Goal: Task Accomplishment & Management: Manage account settings

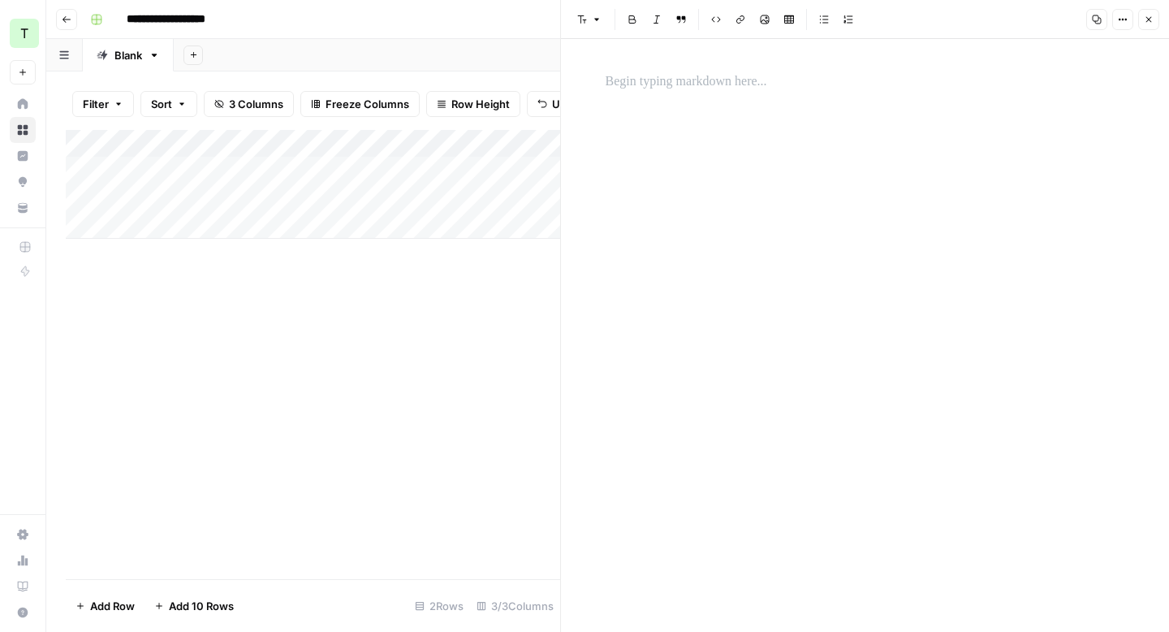
click at [647, 84] on p at bounding box center [866, 81] width 520 height 21
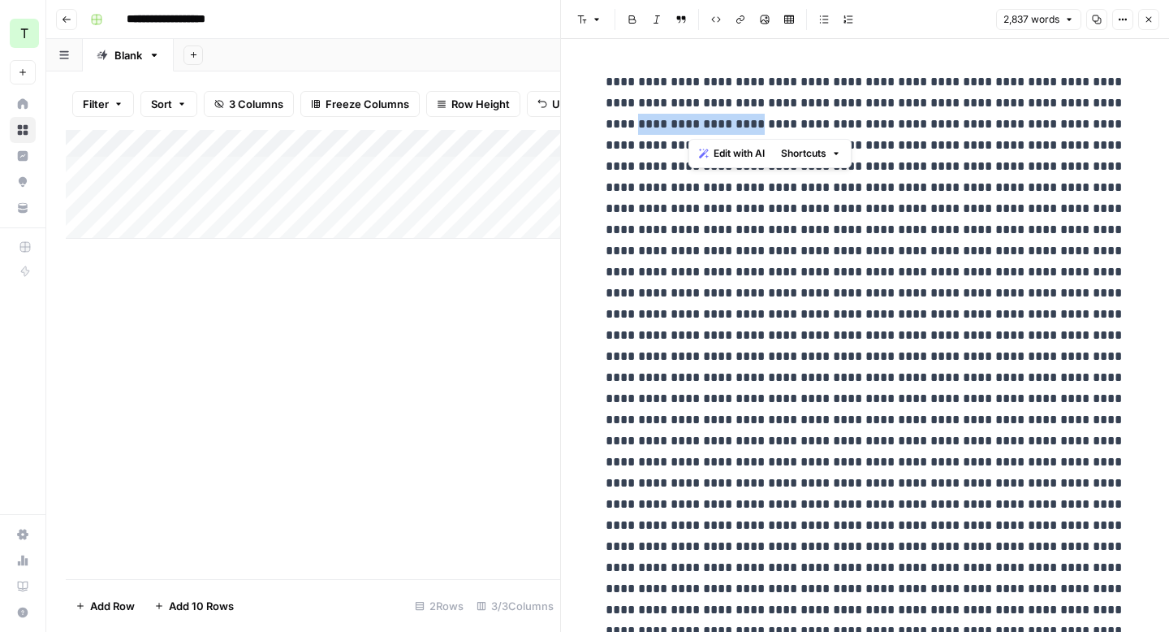
drag, startPoint x: 687, startPoint y: 129, endPoint x: 1085, endPoint y: 112, distance: 398.9
copy p "**********"
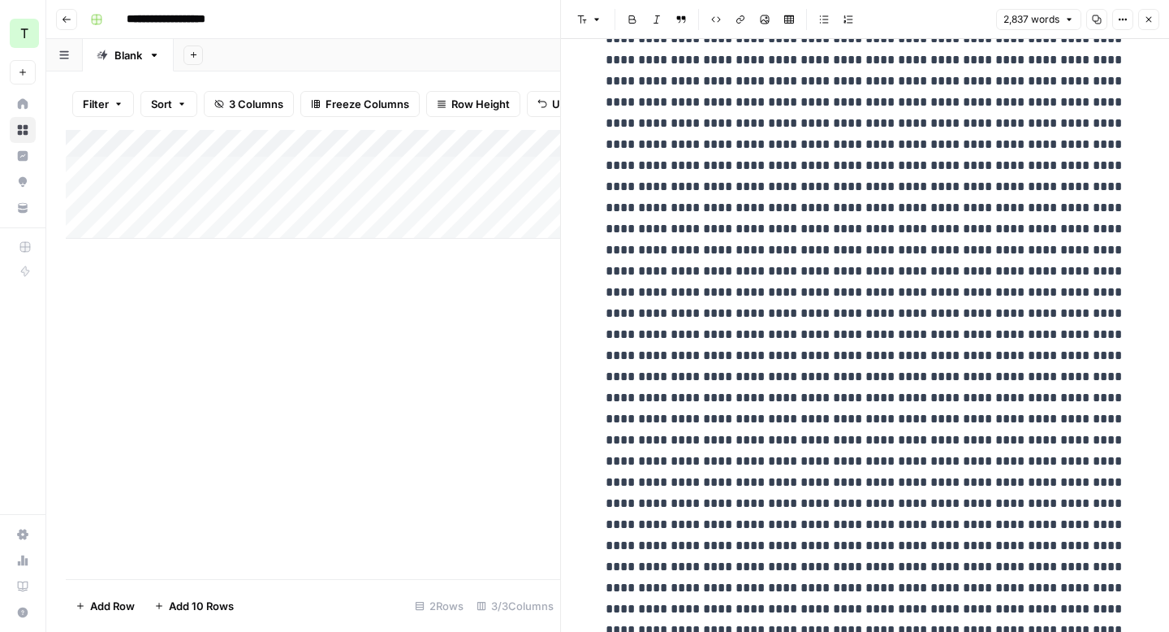
scroll to position [3340, 0]
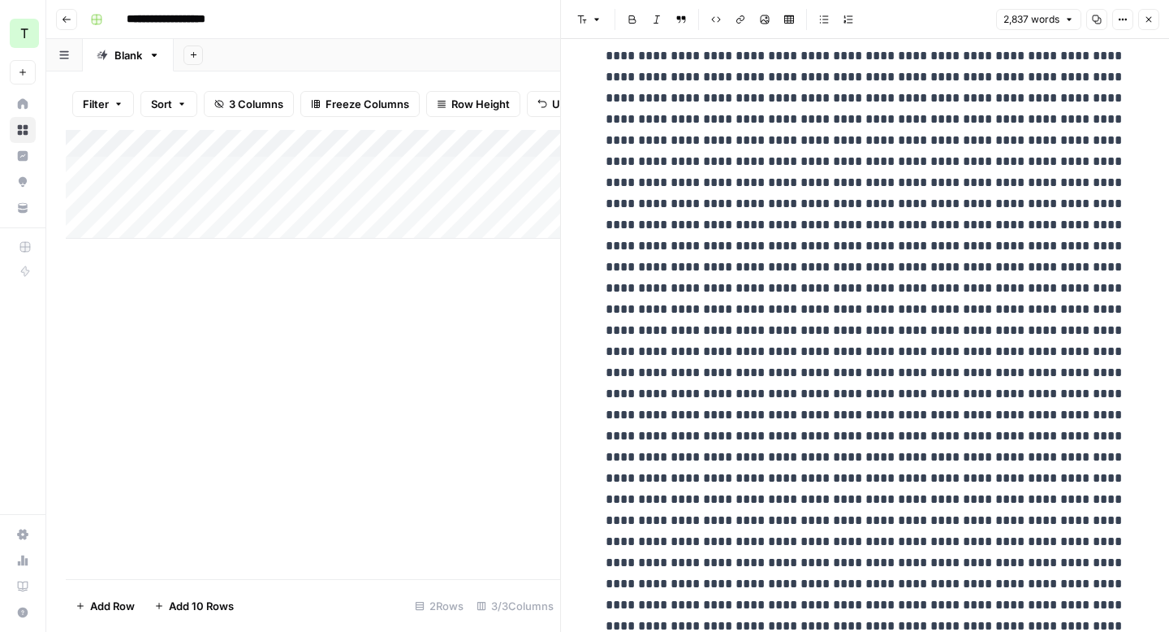
click at [534, 144] on div "Add Column" at bounding box center [313, 184] width 494 height 109
click at [294, 278] on div "Add Column" at bounding box center [313, 354] width 494 height 449
click at [377, 166] on div "Add Column" at bounding box center [313, 184] width 494 height 109
click at [465, 167] on div "Add Column" at bounding box center [313, 184] width 494 height 109
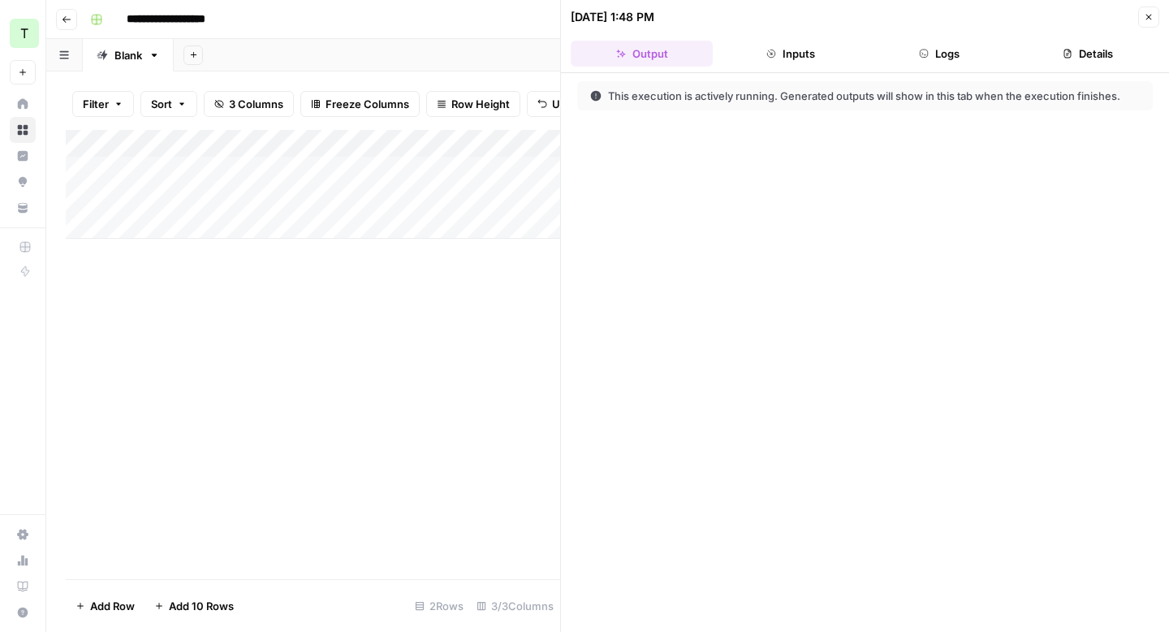
click at [526, 141] on div "Add Column" at bounding box center [313, 184] width 494 height 109
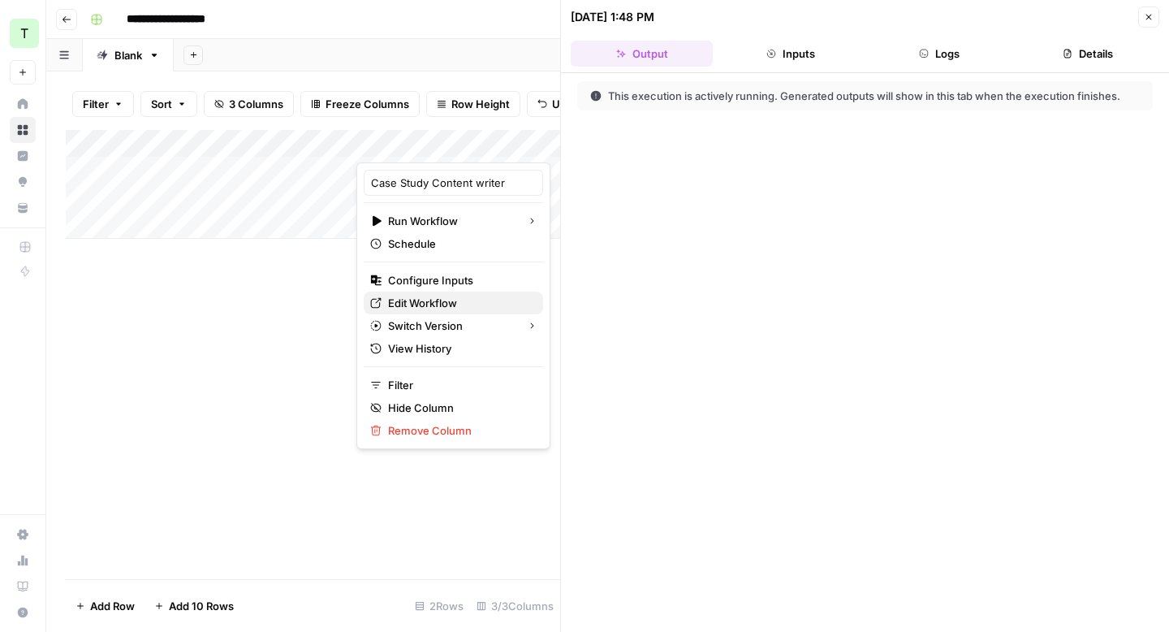
click at [457, 308] on span "Edit Workflow" at bounding box center [459, 303] width 142 height 16
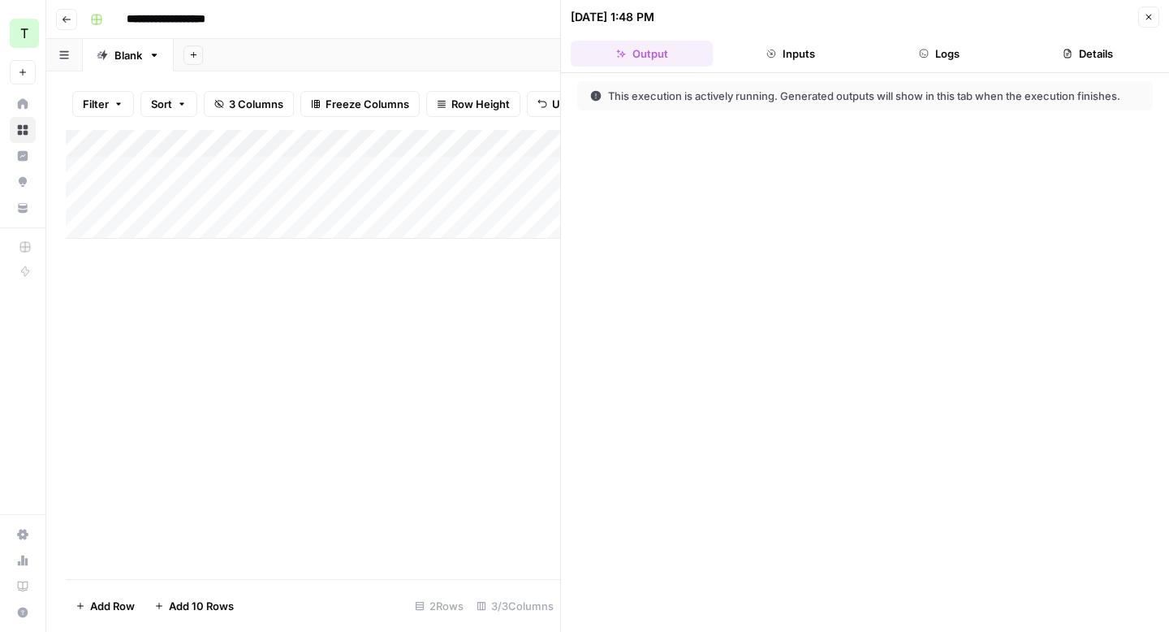
click at [1145, 19] on icon "button" at bounding box center [1149, 17] width 10 height 10
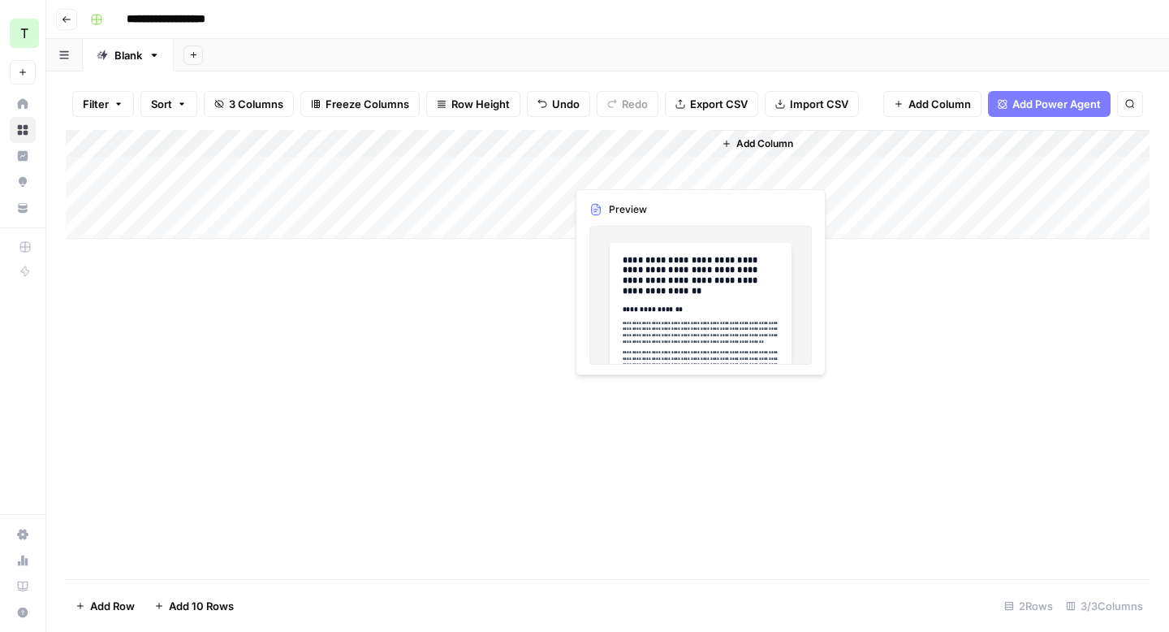
click at [610, 176] on div "Add Column" at bounding box center [608, 184] width 1084 height 109
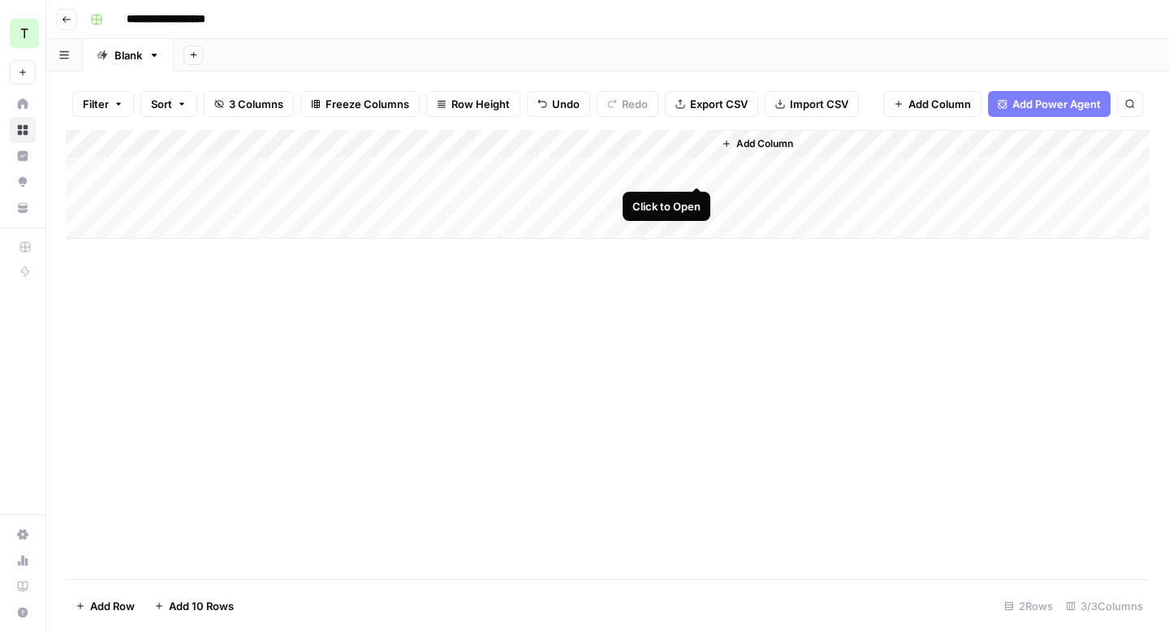
click at [692, 170] on div "Add Column" at bounding box center [608, 184] width 1084 height 109
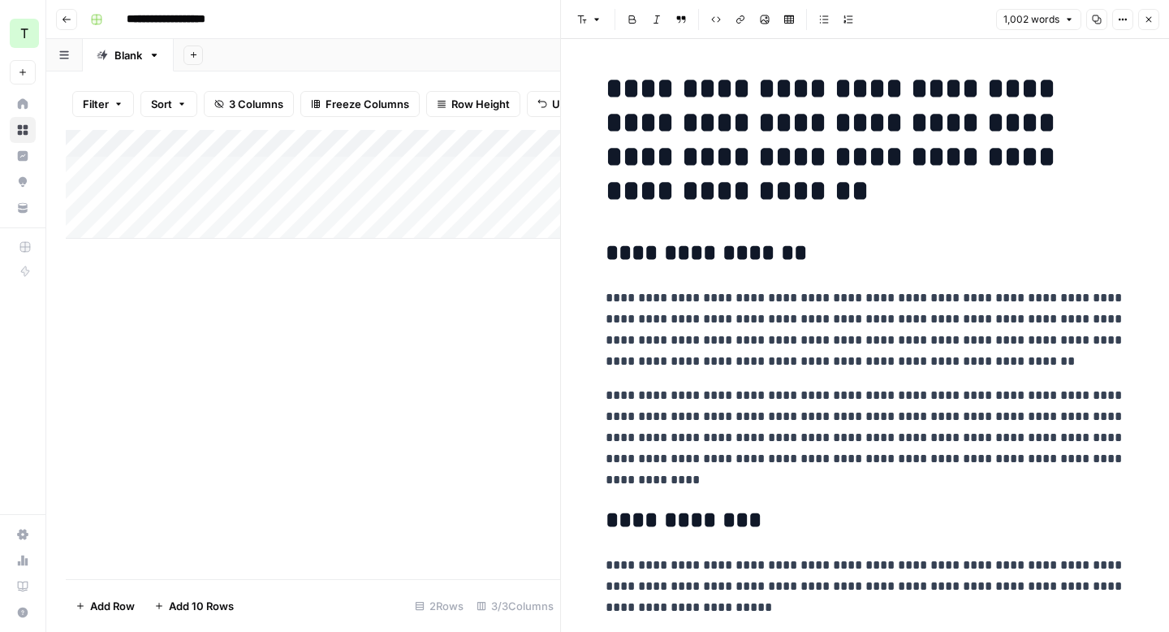
click at [1150, 25] on button "Close" at bounding box center [1148, 19] width 21 height 21
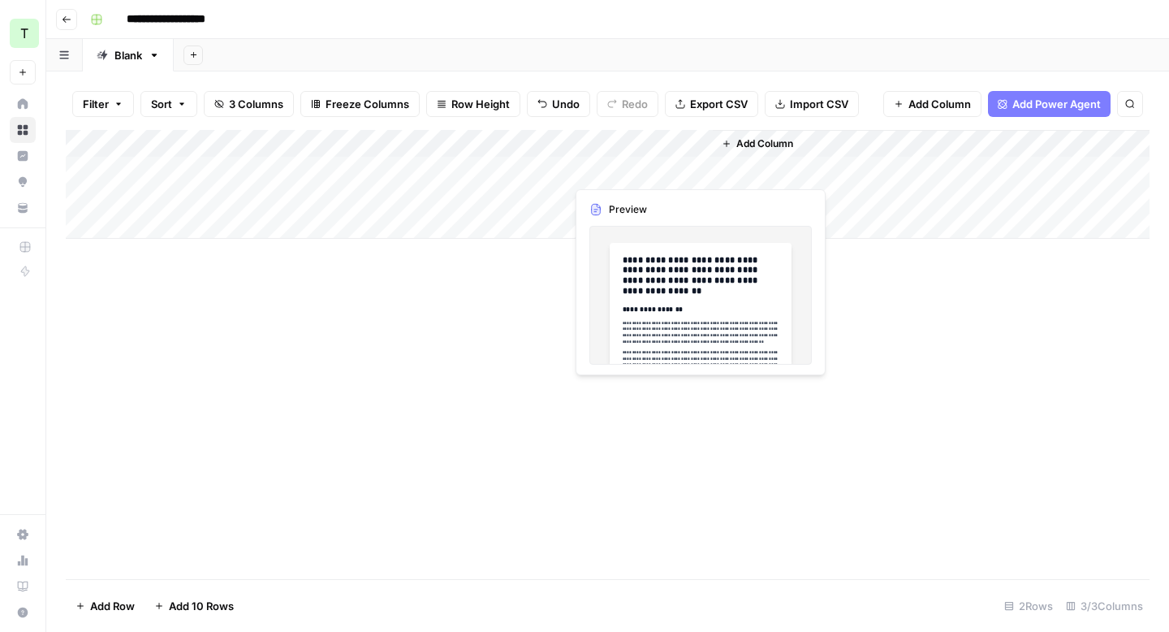
click at [592, 173] on div "Add Column" at bounding box center [608, 184] width 1084 height 109
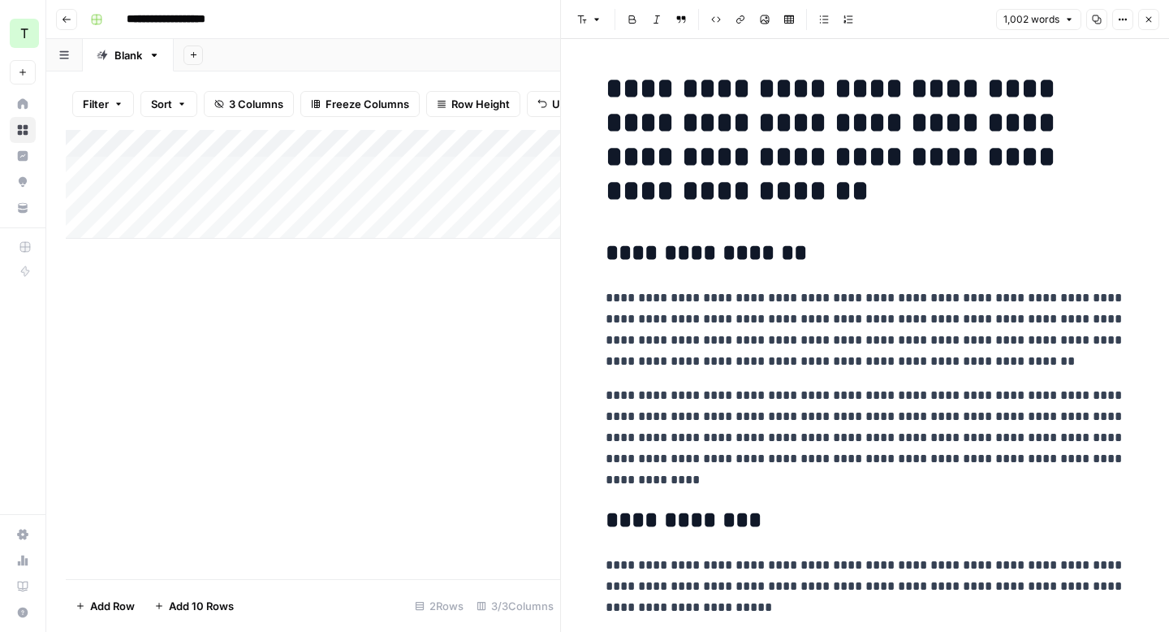
click at [739, 347] on p "**********" at bounding box center [866, 329] width 520 height 84
click at [862, 264] on h2 "**********" at bounding box center [866, 253] width 520 height 26
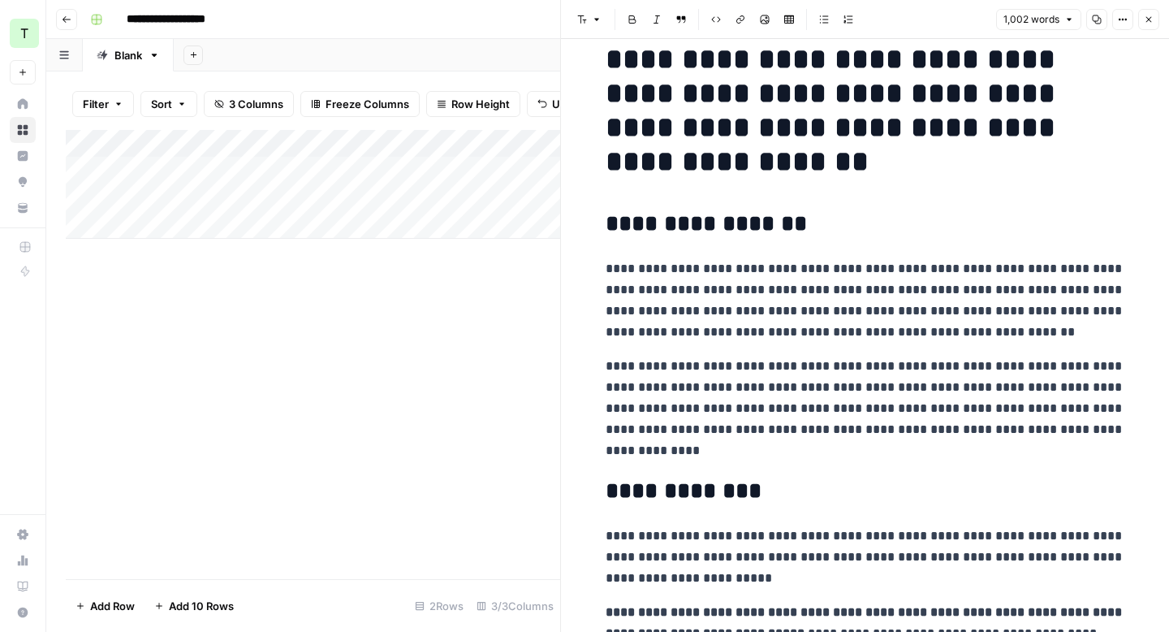
scroll to position [32, 0]
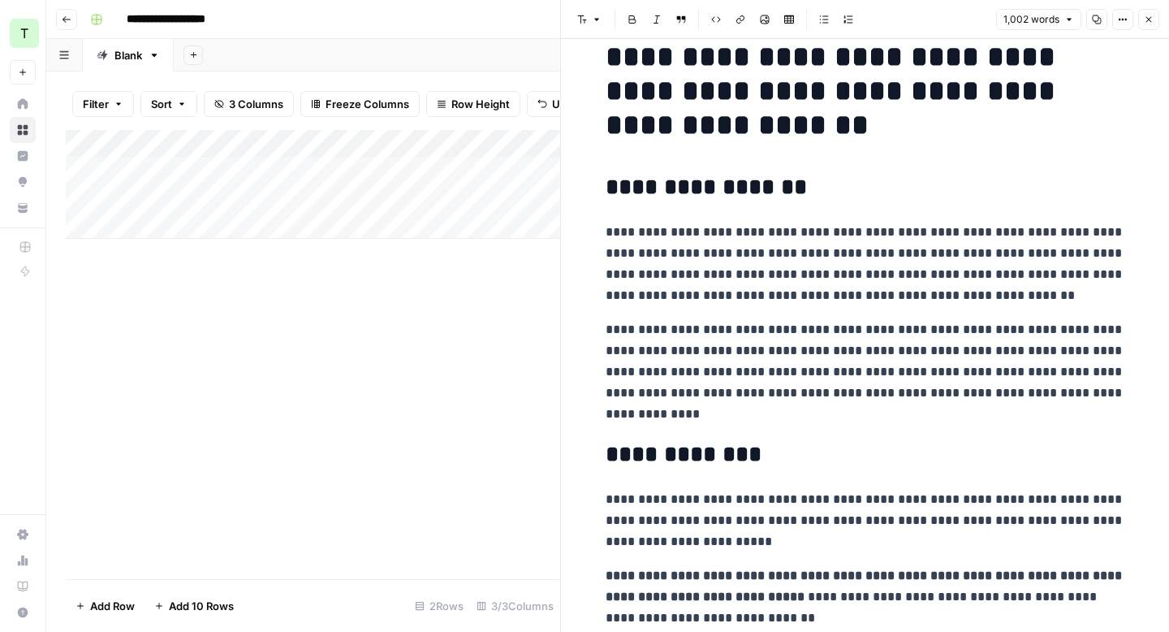
click at [770, 351] on p "**********" at bounding box center [866, 372] width 520 height 106
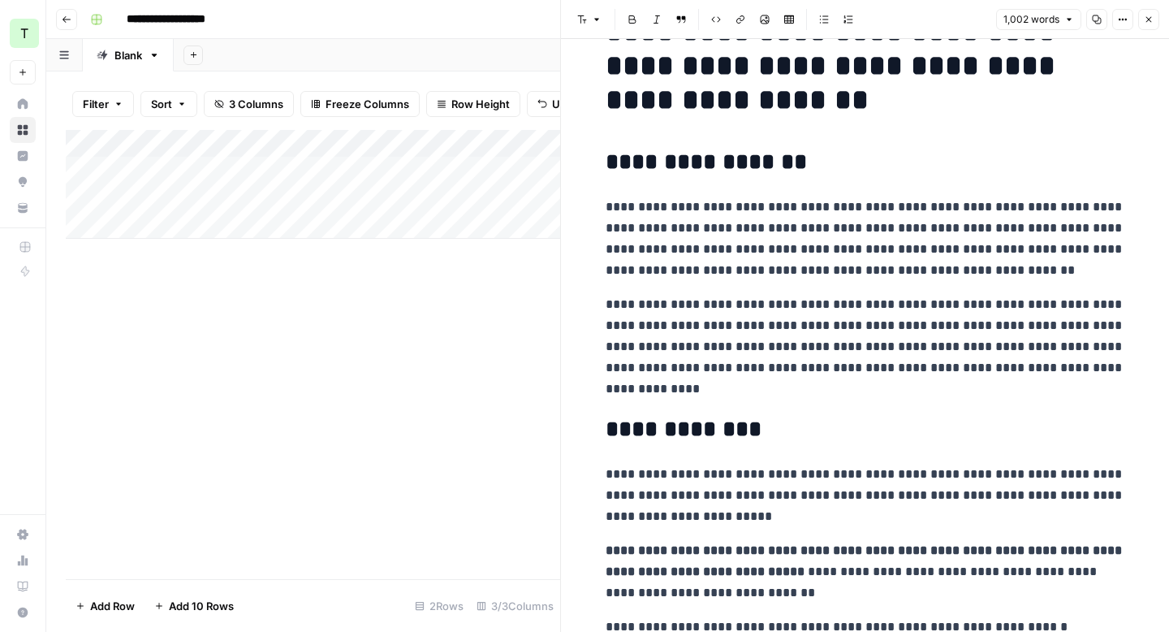
scroll to position [87, 0]
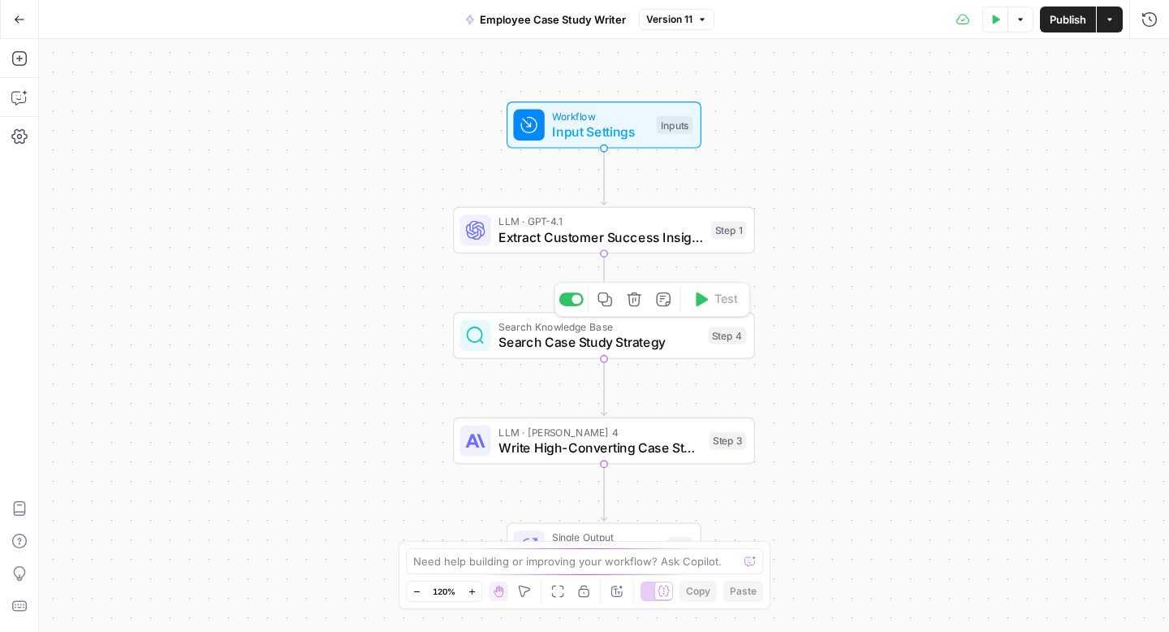
click at [635, 308] on button "Delete step" at bounding box center [634, 299] width 25 height 25
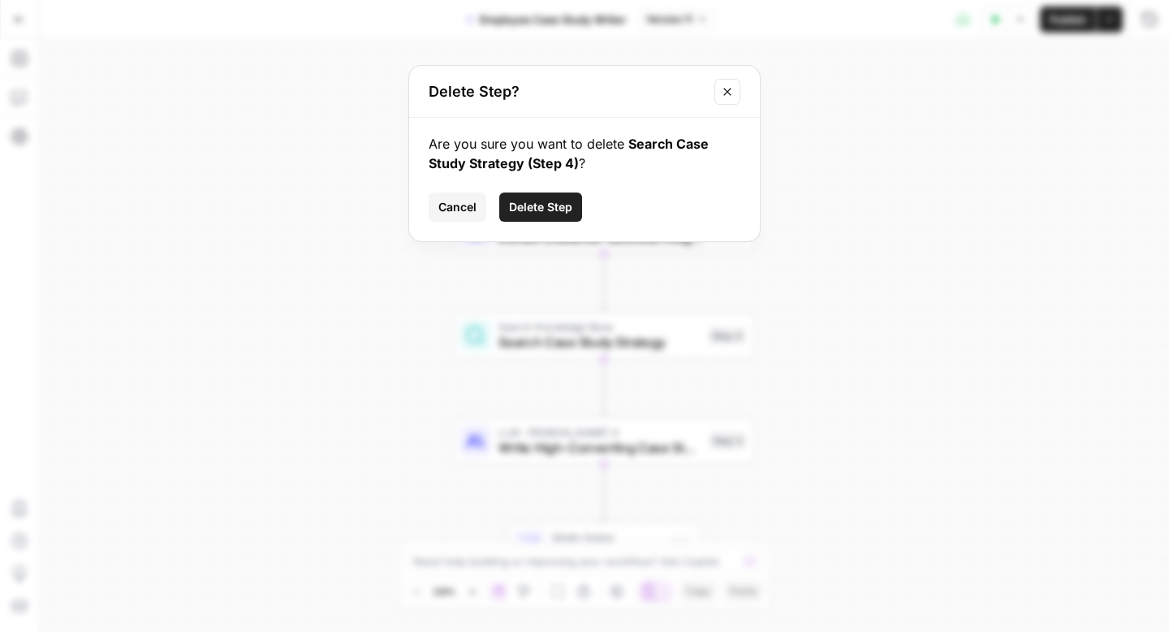
click at [541, 205] on span "Delete Step" at bounding box center [540, 207] width 63 height 16
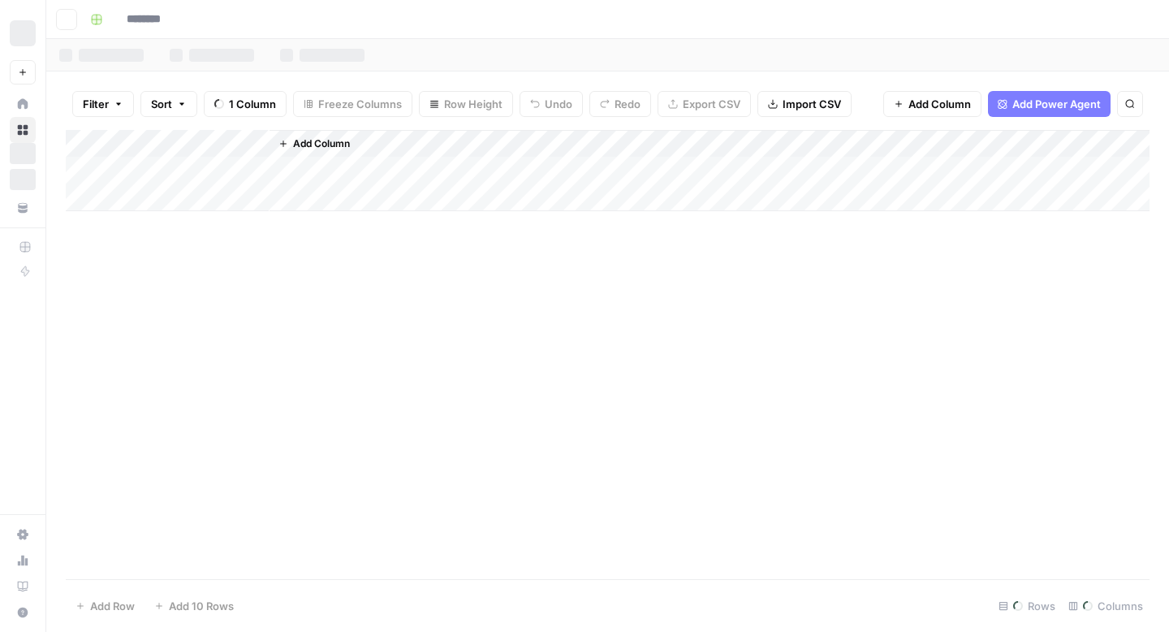
type input "**********"
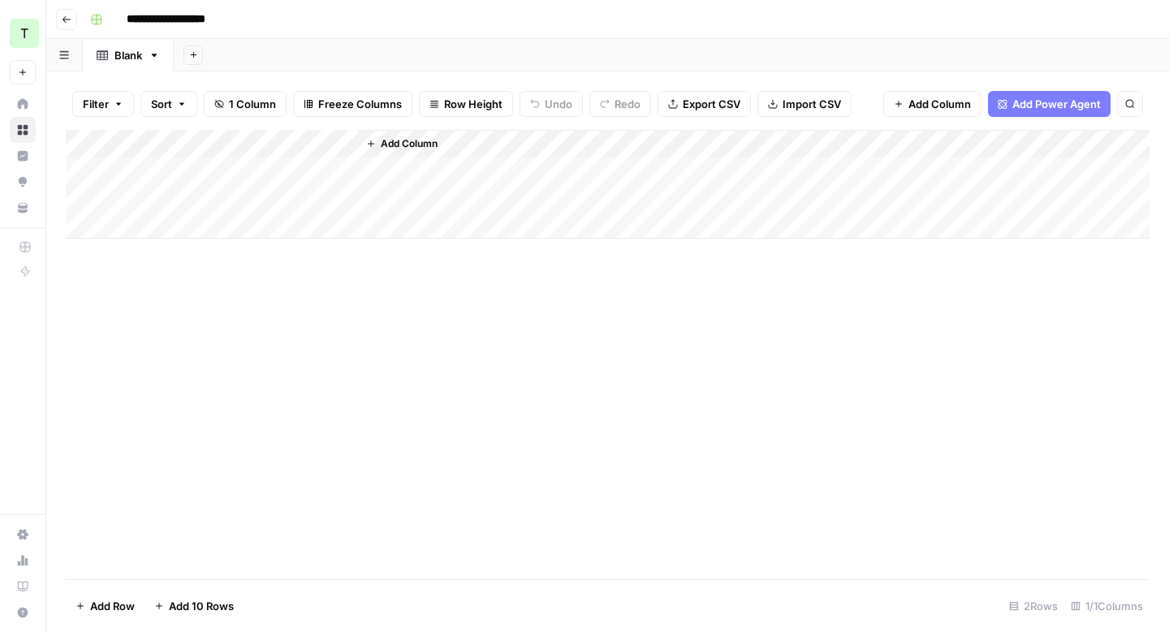
click at [442, 301] on div "Add Column" at bounding box center [608, 354] width 1084 height 449
click at [367, 140] on icon "button" at bounding box center [371, 144] width 10 height 10
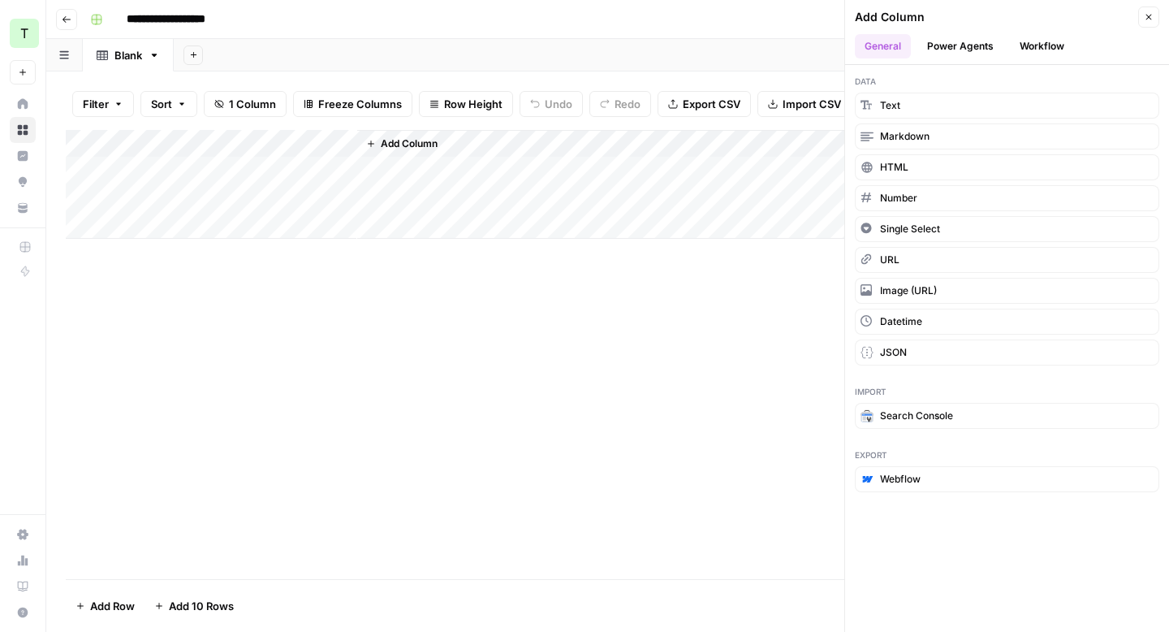
click at [1151, 21] on icon "button" at bounding box center [1149, 17] width 10 height 10
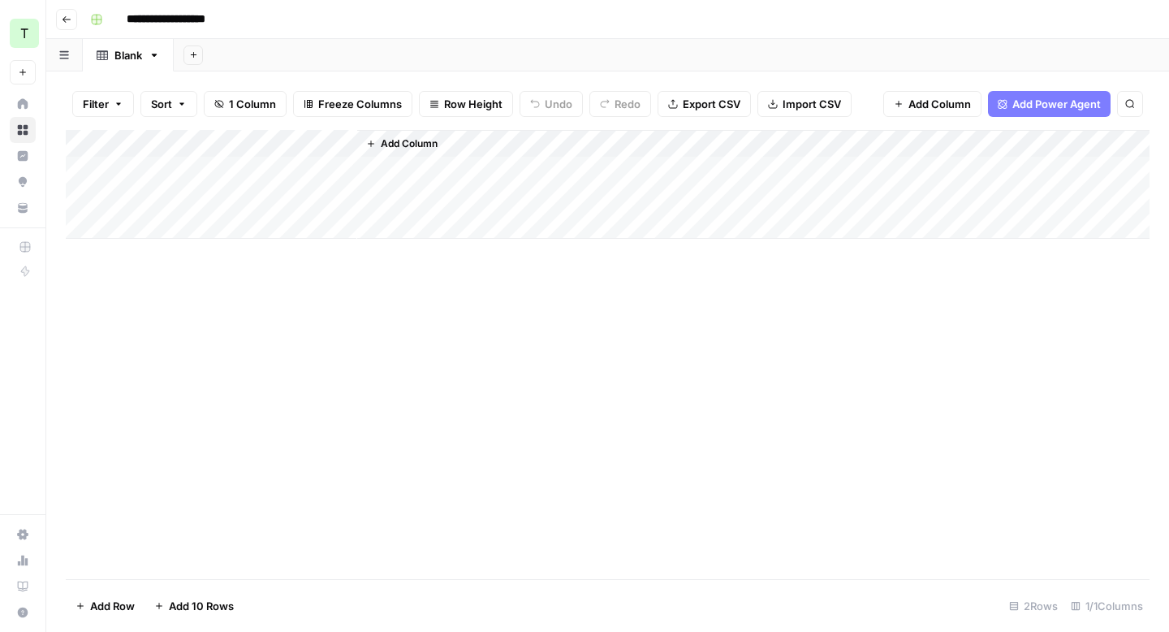
click at [500, 257] on div "Add Column" at bounding box center [608, 354] width 1084 height 449
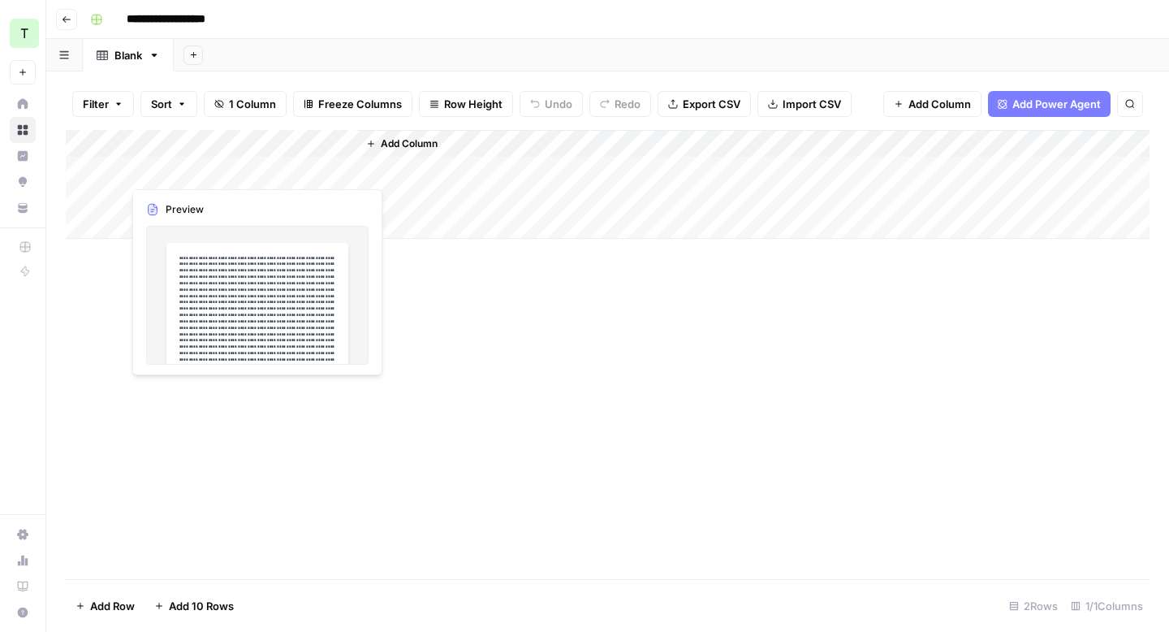
click at [317, 170] on div "Add Column" at bounding box center [608, 184] width 1084 height 109
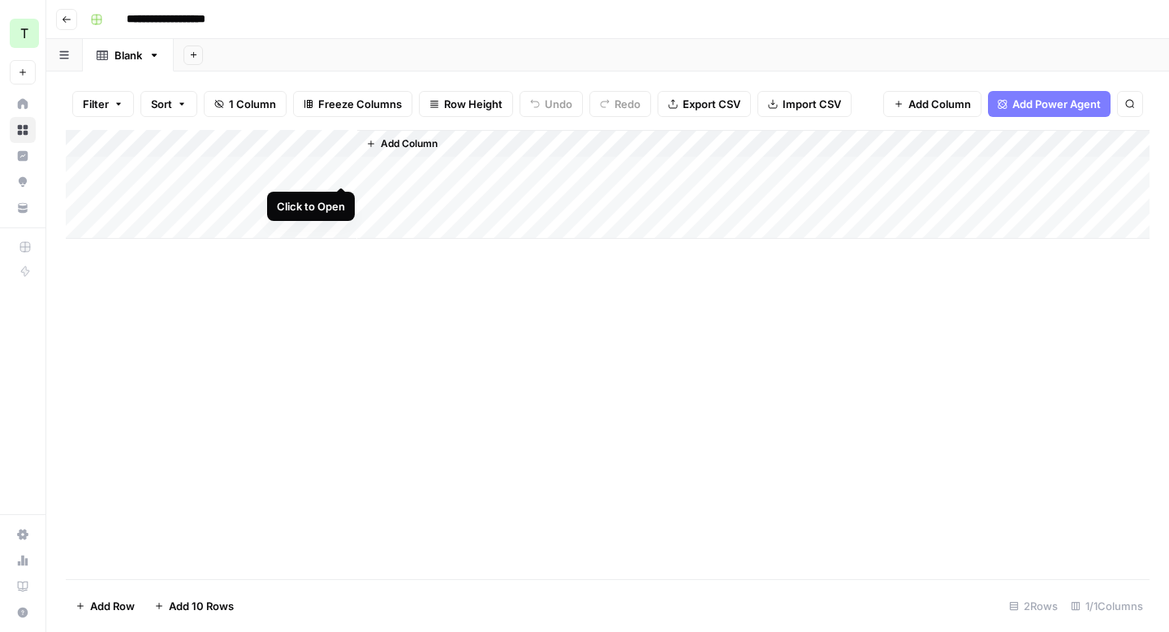
click at [341, 170] on div "Add Column" at bounding box center [608, 184] width 1084 height 109
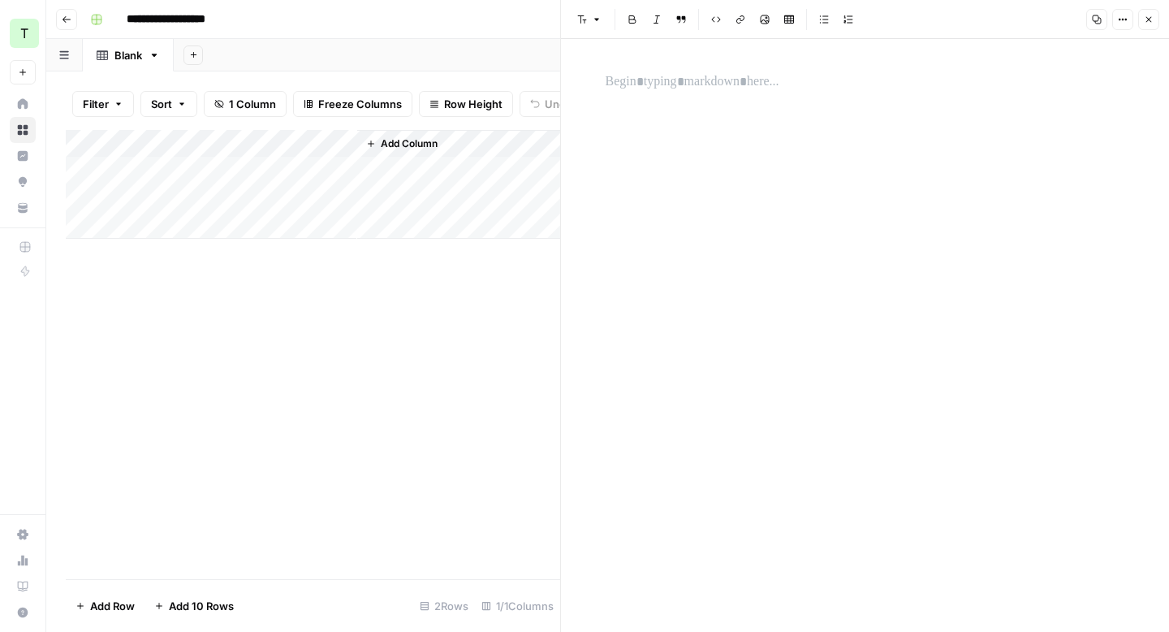
click at [677, 81] on p at bounding box center [866, 81] width 520 height 21
click at [231, 168] on div "Add Column" at bounding box center [313, 184] width 494 height 109
click at [274, 191] on div "Add Column" at bounding box center [313, 184] width 494 height 109
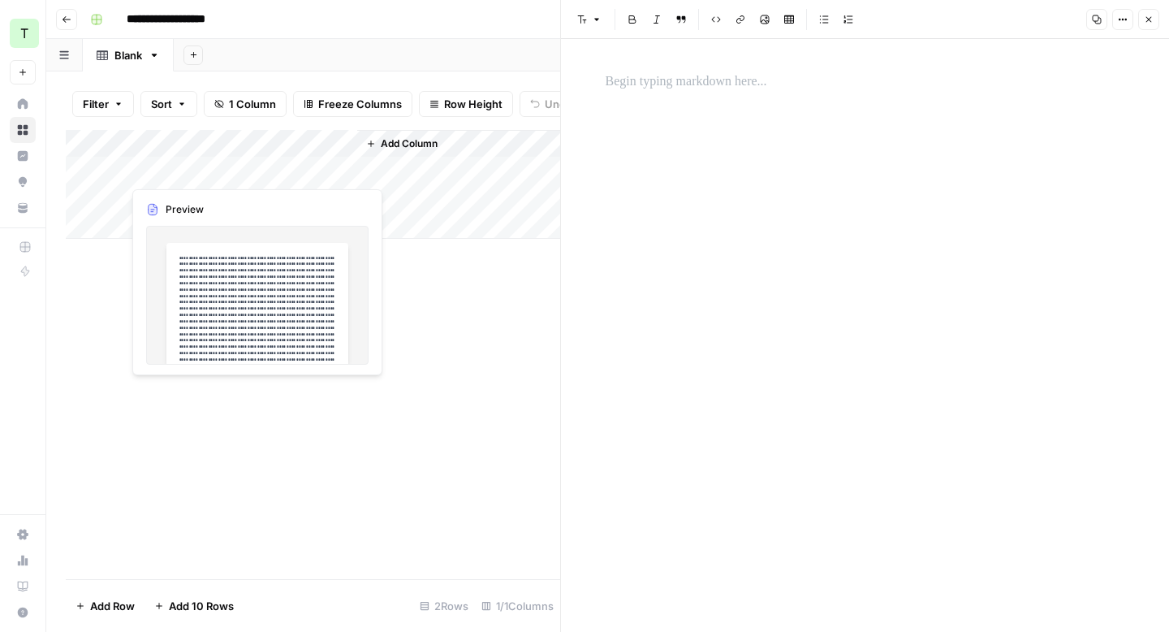
click at [300, 171] on div "Add Column" at bounding box center [313, 184] width 494 height 109
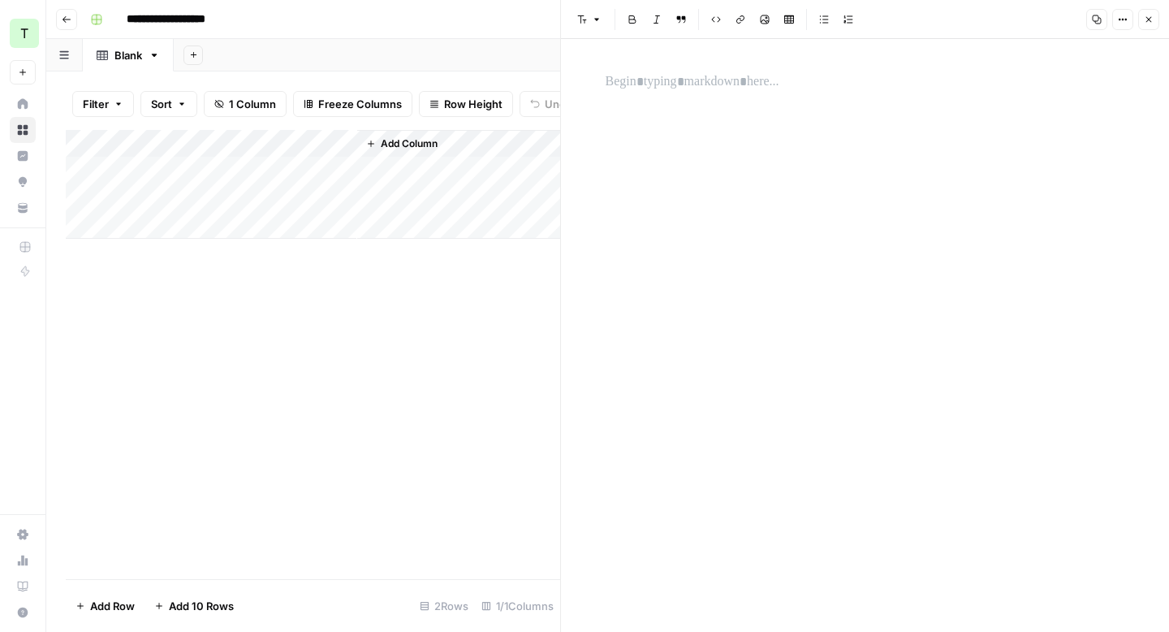
click at [507, 259] on div "Add Column" at bounding box center [313, 354] width 494 height 449
click at [1145, 20] on icon "button" at bounding box center [1149, 20] width 10 height 10
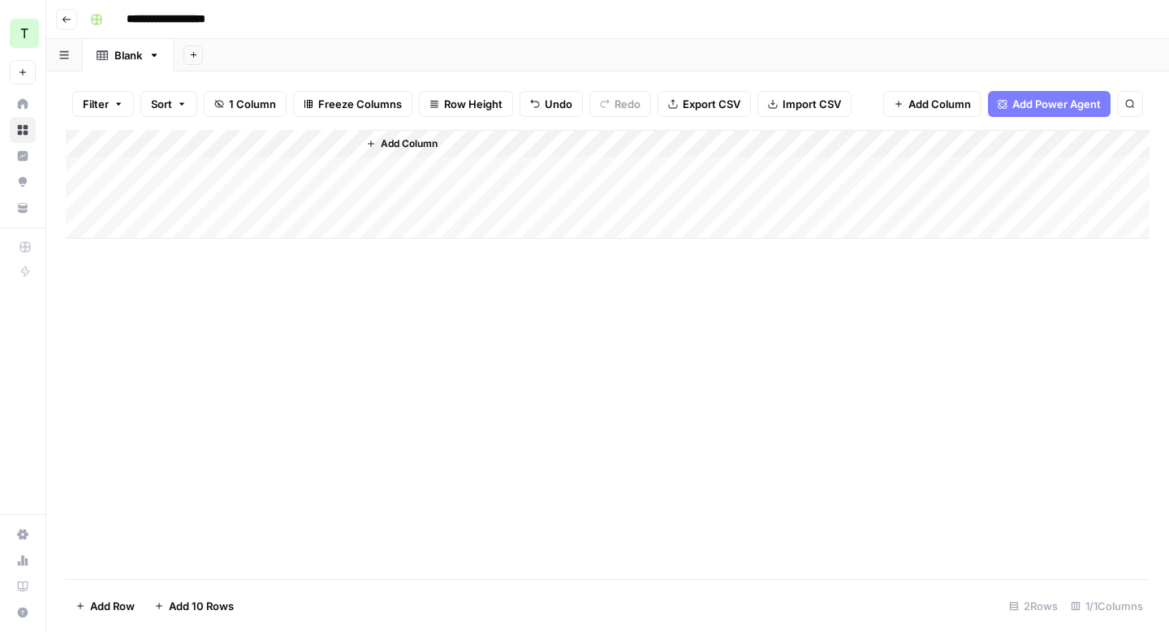
click at [449, 308] on div "Add Column" at bounding box center [608, 354] width 1084 height 449
click at [929, 102] on span "Add Column" at bounding box center [939, 104] width 63 height 16
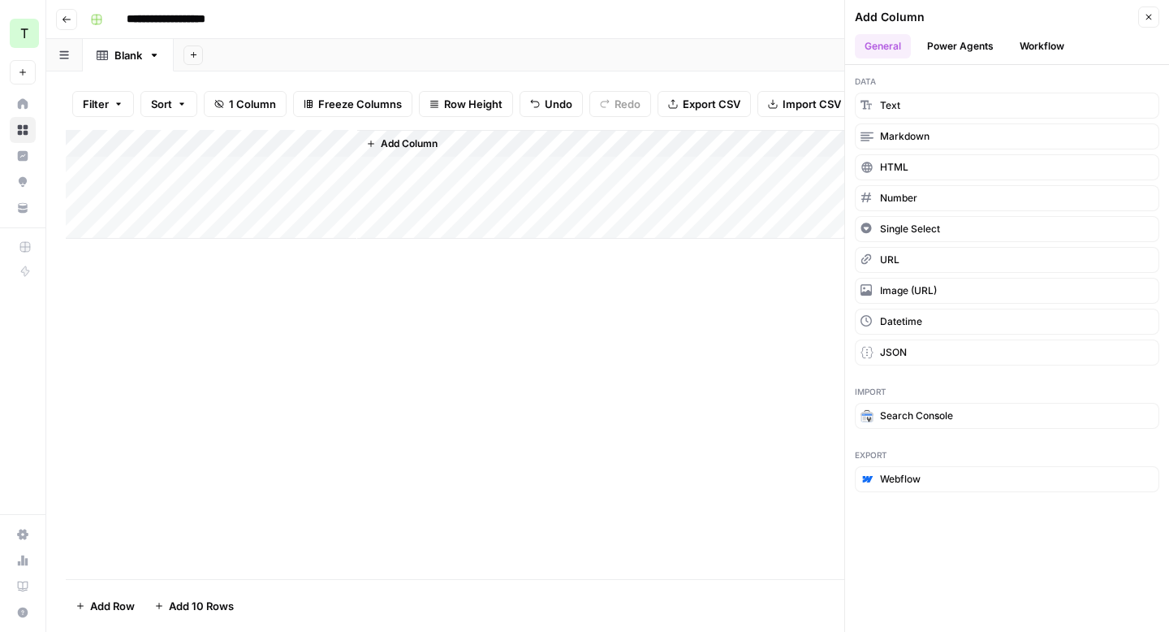
click at [1046, 50] on button "Workflow" at bounding box center [1042, 46] width 64 height 24
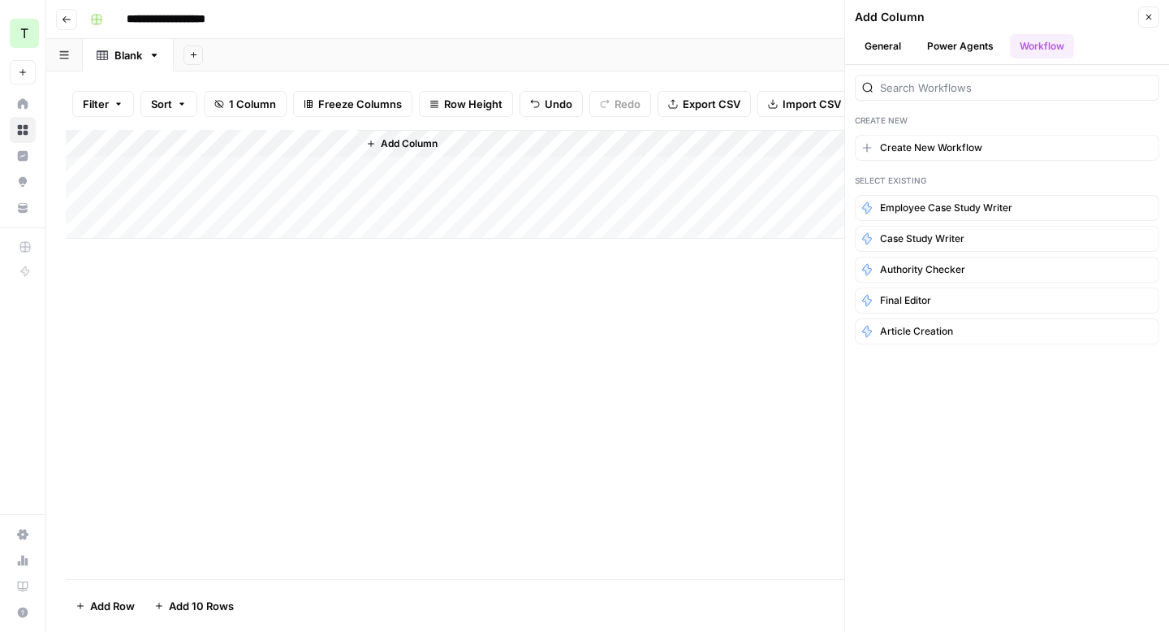
click at [436, 402] on div "Add Column" at bounding box center [608, 354] width 1084 height 449
click at [1149, 8] on button "Close" at bounding box center [1148, 16] width 21 height 21
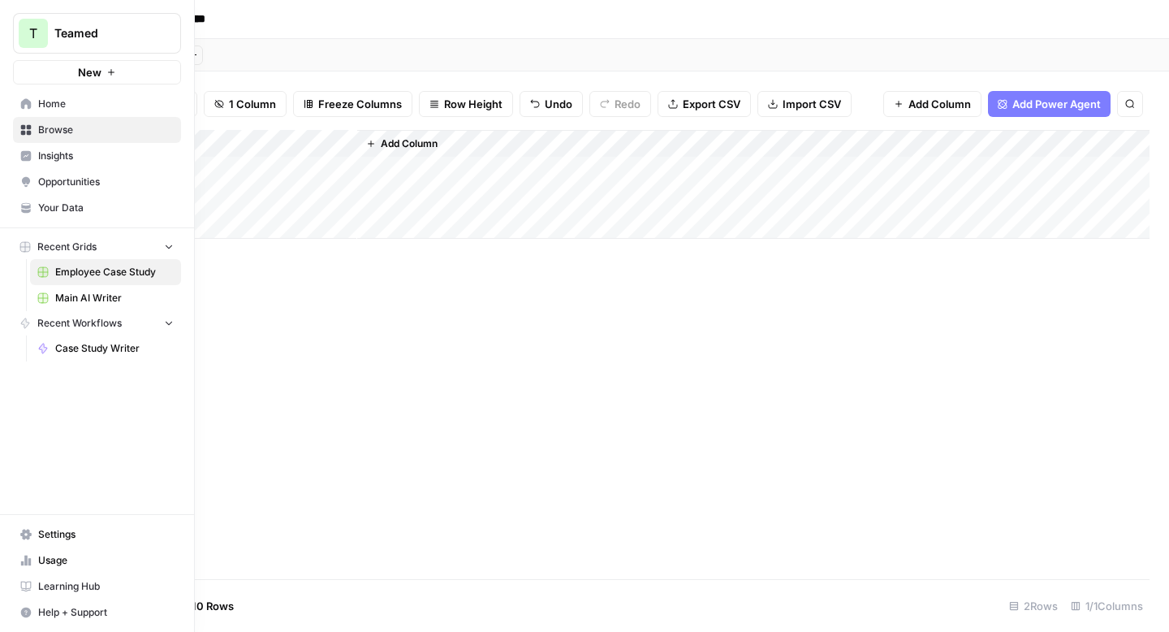
click at [51, 106] on span "Home" at bounding box center [106, 104] width 136 height 15
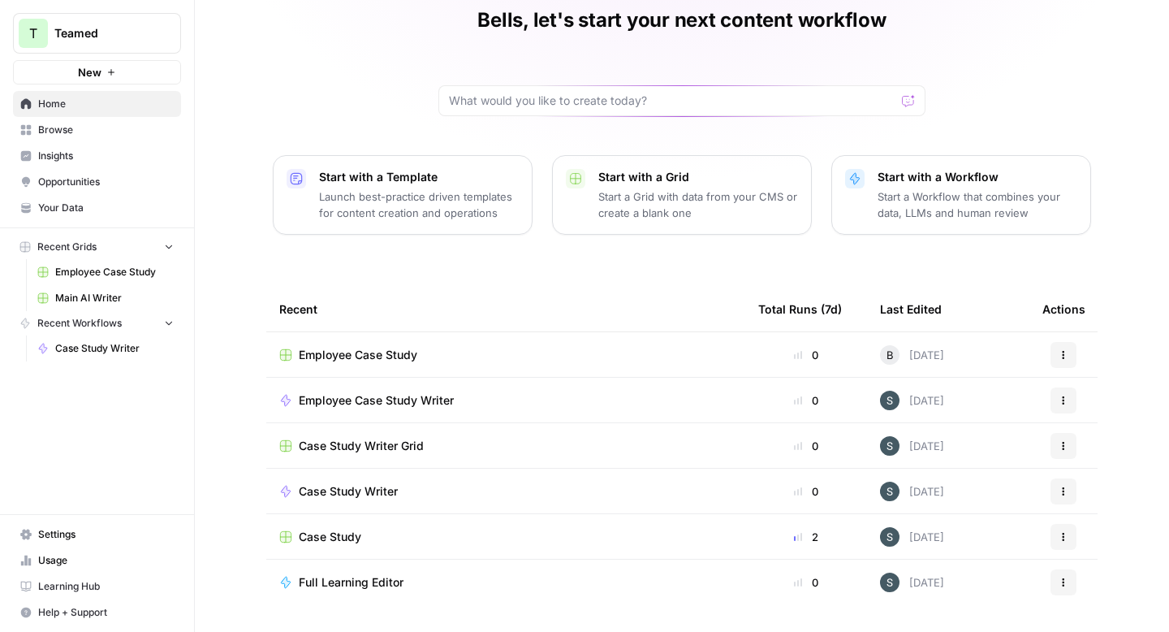
scroll to position [93, 0]
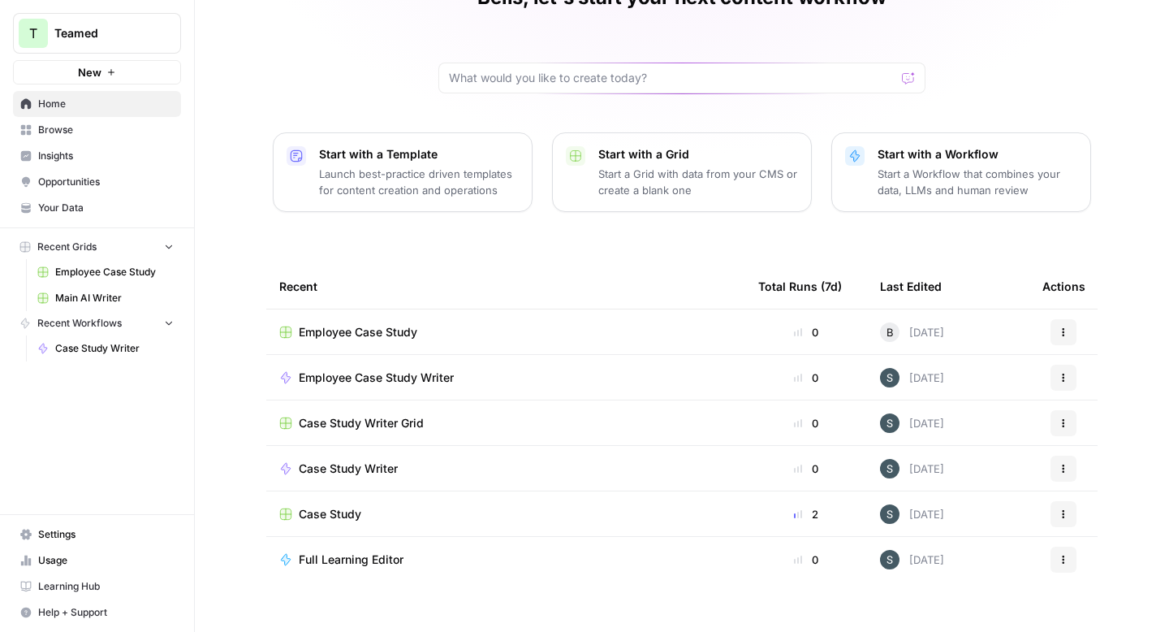
click at [406, 334] on span "Employee Case Study" at bounding box center [358, 332] width 119 height 16
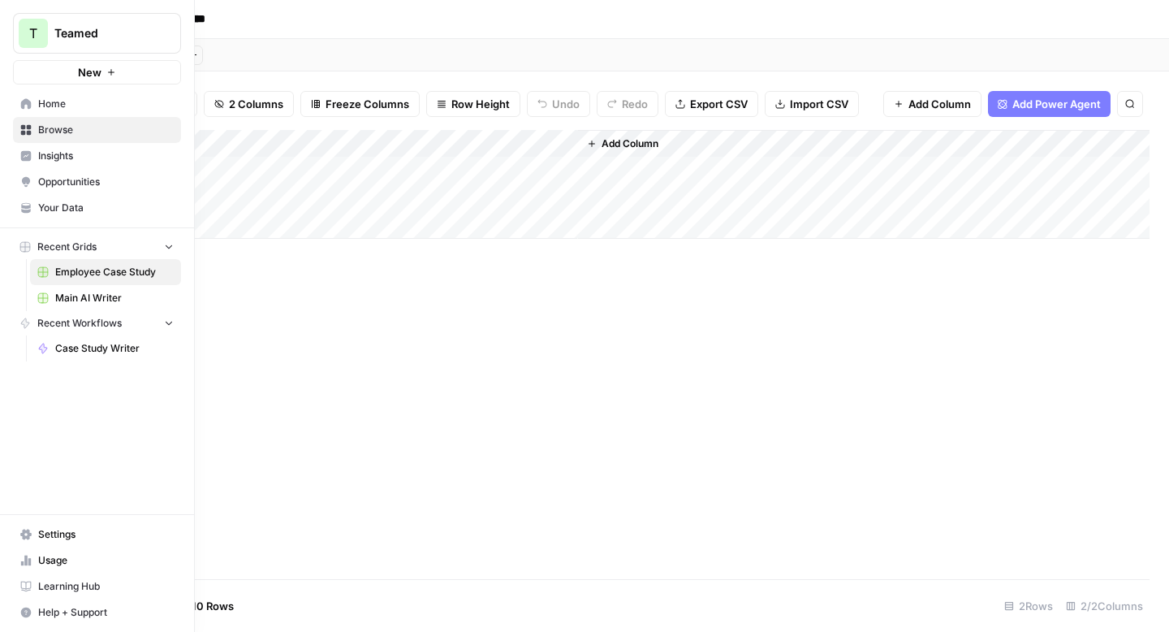
click at [43, 109] on span "Home" at bounding box center [106, 104] width 136 height 15
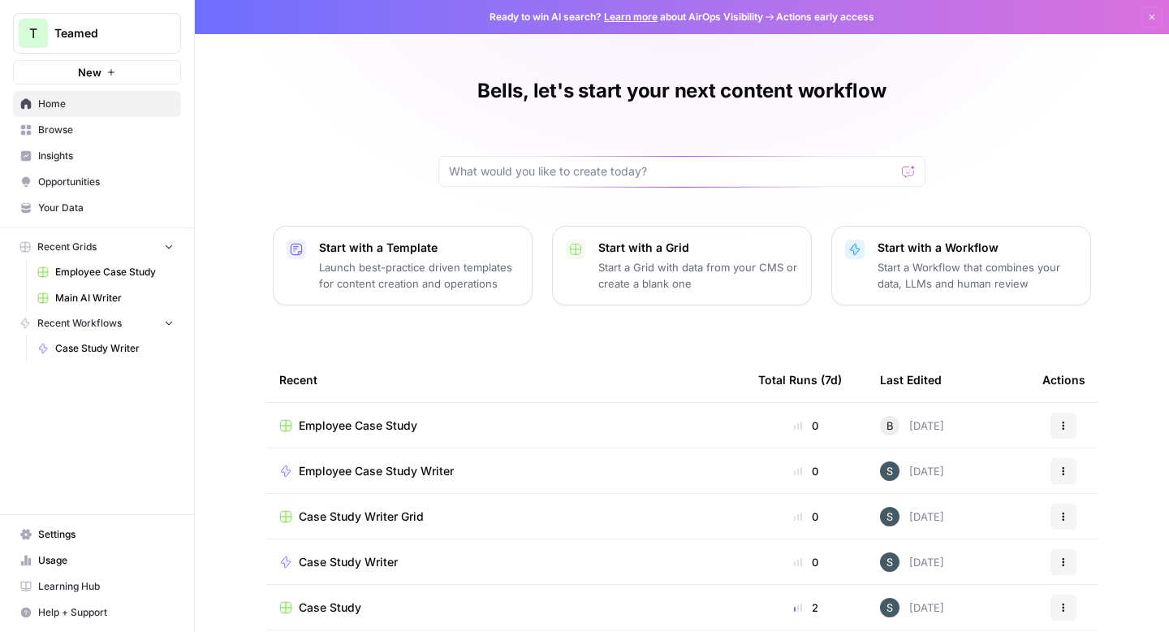
click at [407, 516] on span "Case Study Writer Grid" at bounding box center [361, 516] width 125 height 16
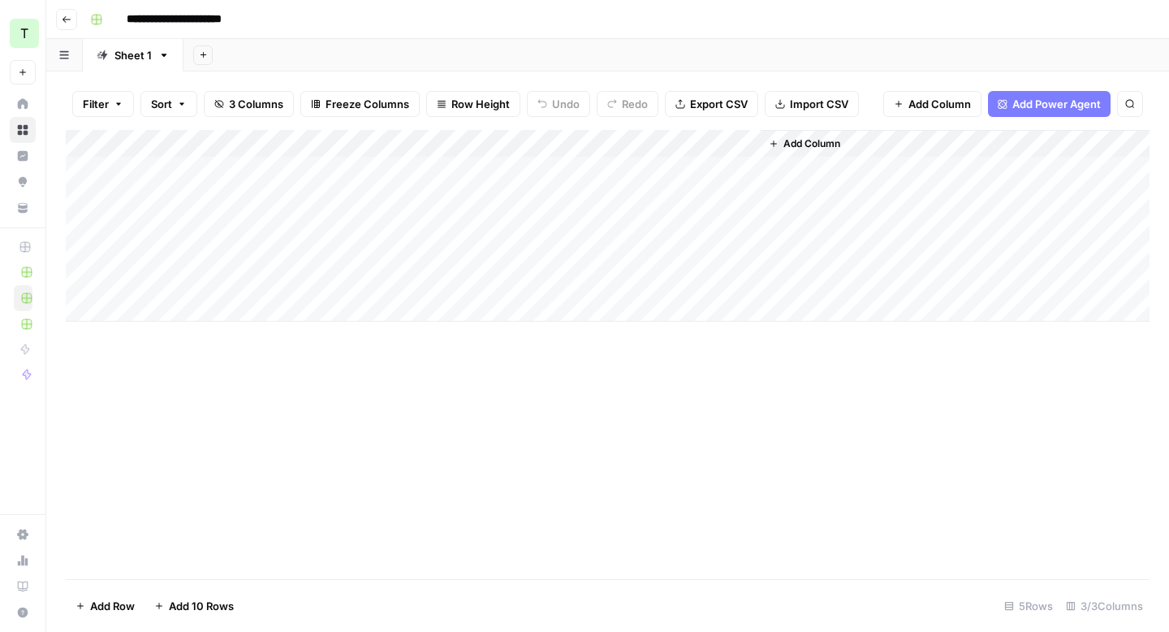
click at [65, 24] on button "Go back" at bounding box center [66, 19] width 21 height 21
